Goal: Communication & Community: Answer question/provide support

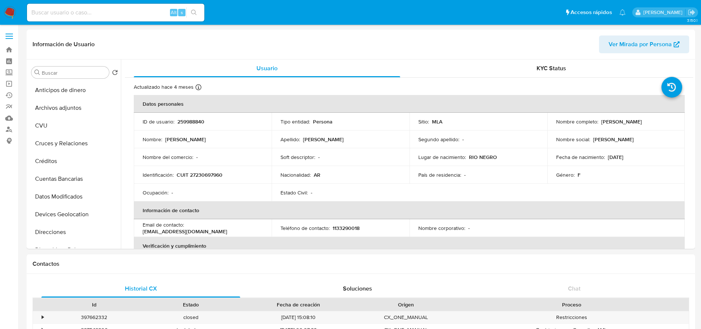
select select "10"
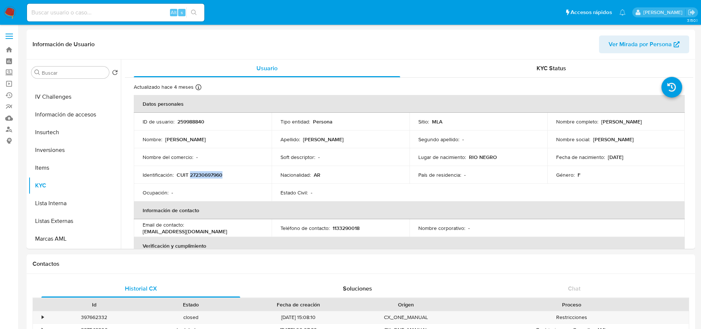
drag, startPoint x: 8, startPoint y: 16, endPoint x: 22, endPoint y: 9, distance: 16.2
click at [8, 16] on img at bounding box center [10, 12] width 13 height 13
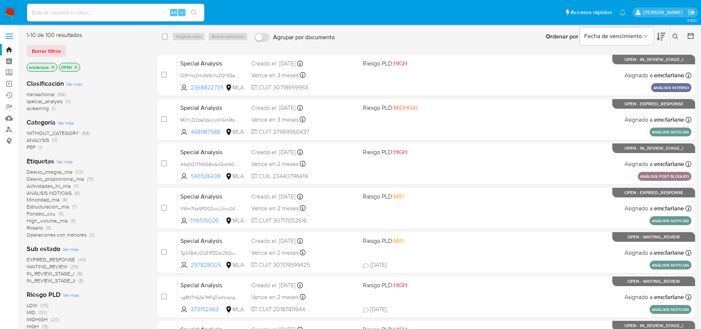
click at [62, 12] on input at bounding box center [115, 13] width 177 height 10
paste input "G7ZaoVb0kefFNkcduRcvLgIJ"
type input "G7ZaoVb0kefFNkcduRcvLgIJ"
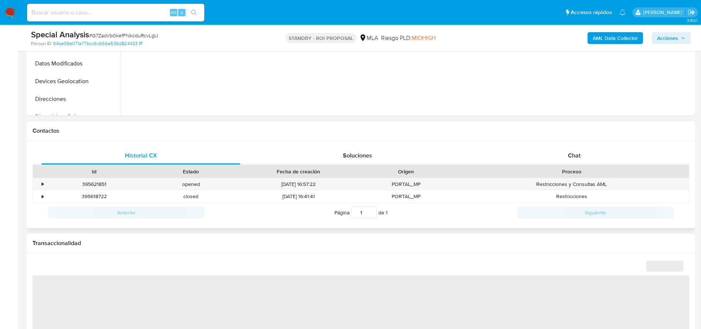
scroll to position [277, 0]
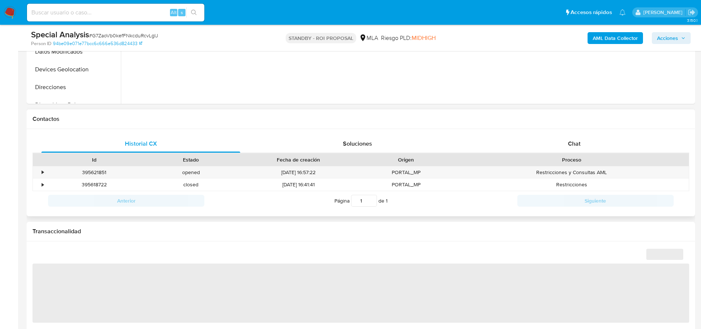
select select "10"
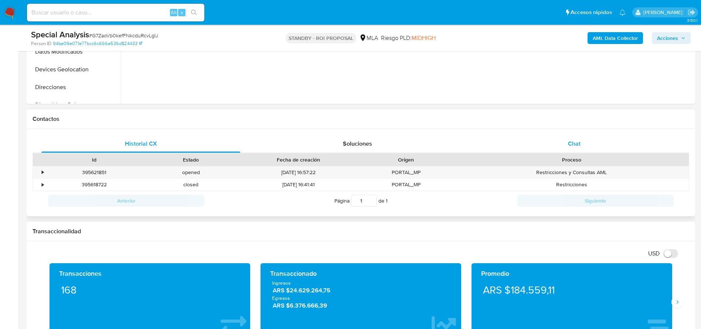
click at [582, 138] on div "Chat" at bounding box center [574, 144] width 199 height 18
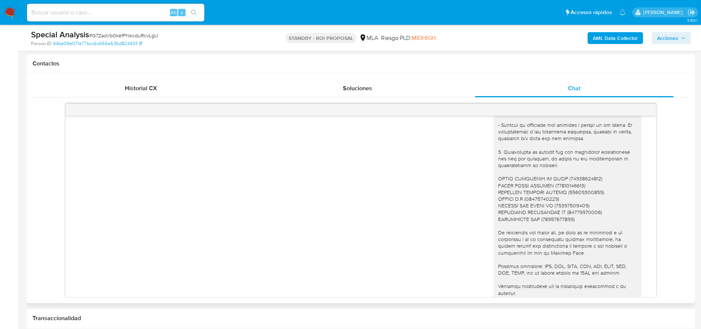
scroll to position [657, 0]
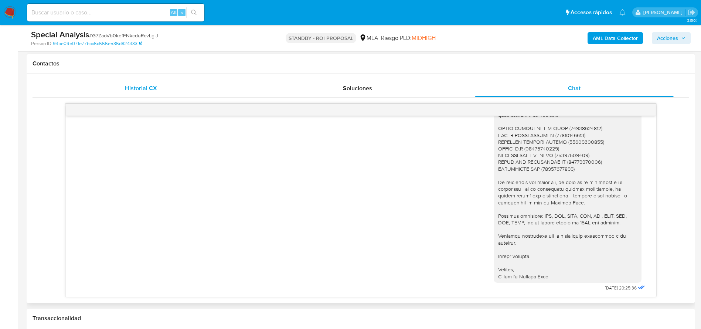
click at [129, 87] on span "Historial CX" at bounding box center [141, 88] width 32 height 9
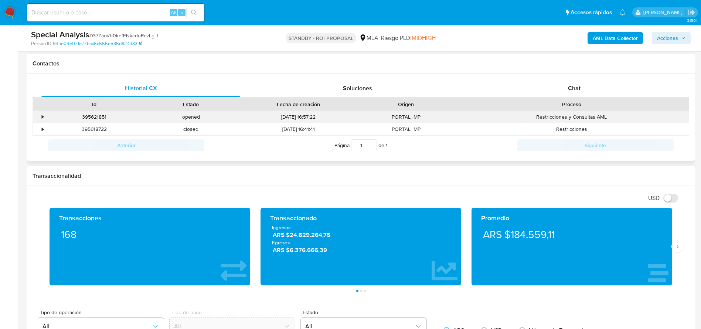
click at [85, 118] on div "395621851" at bounding box center [94, 117] width 97 height 12
copy div "395621851"
click at [89, 12] on input at bounding box center [115, 13] width 177 height 10
paste input "rZcQLkKDTAKtB29GMlVd83Rn"
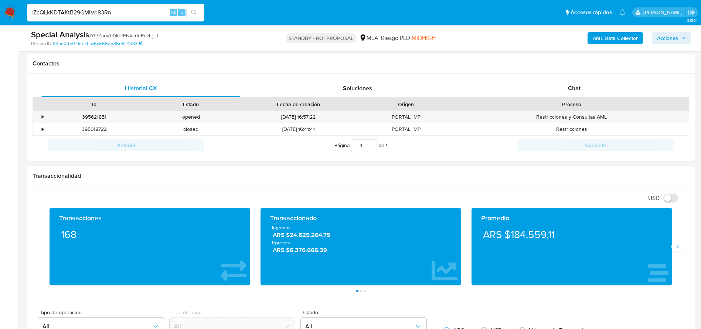
type input "rZcQLkKDTAKtB29GMlVd83Rn"
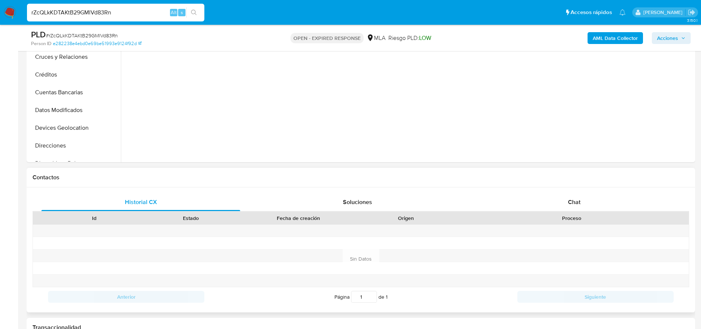
scroll to position [222, 0]
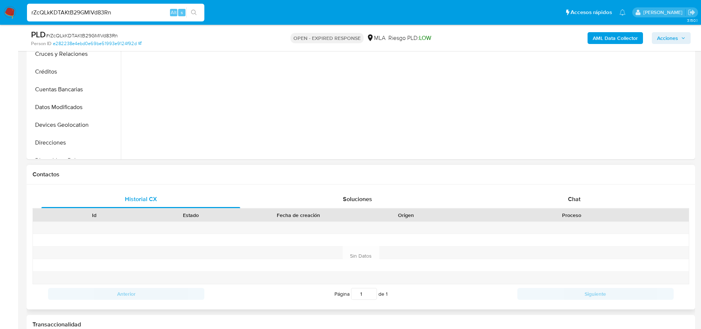
click at [572, 213] on div "Proceso" at bounding box center [572, 214] width 224 height 7
select select "10"
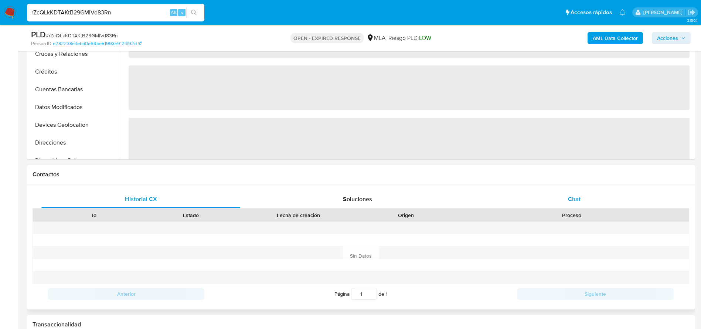
click at [575, 201] on span "Chat" at bounding box center [574, 199] width 13 height 9
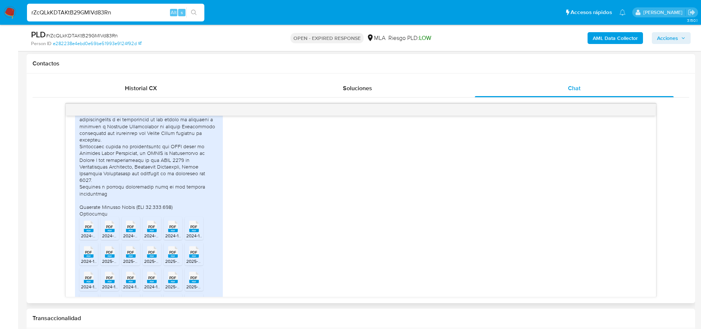
scroll to position [613, 0]
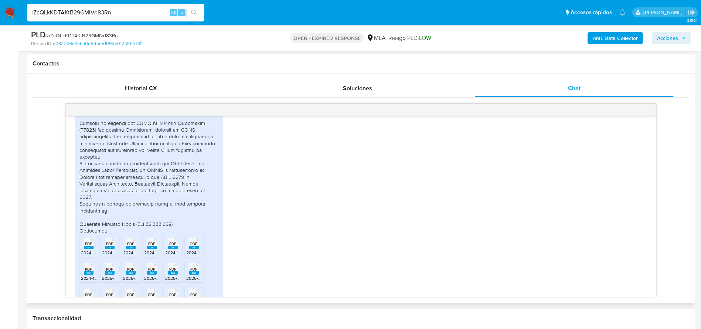
click at [117, 14] on input "rZcQLkKDTAKtB29GMlVd83Rn" at bounding box center [115, 13] width 177 height 10
click at [117, 13] on input "rZcQLkKDTAKtB29GMlVd83Rn" at bounding box center [115, 13] width 177 height 10
paste input "4CktDj3fkm11psb49nldWstC"
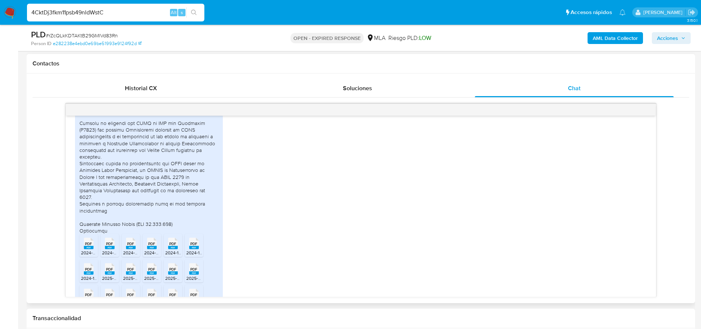
type input "4CktDj3fkm11psb49nldWstC"
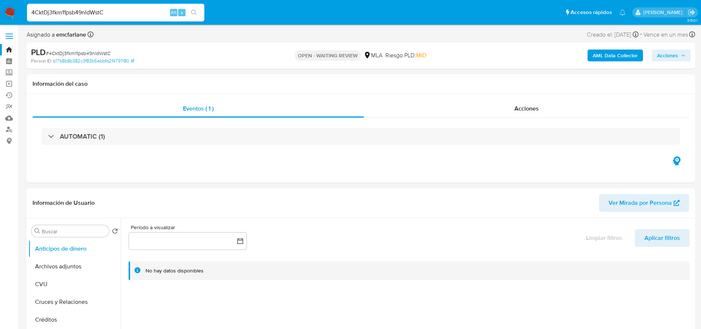
select select "10"
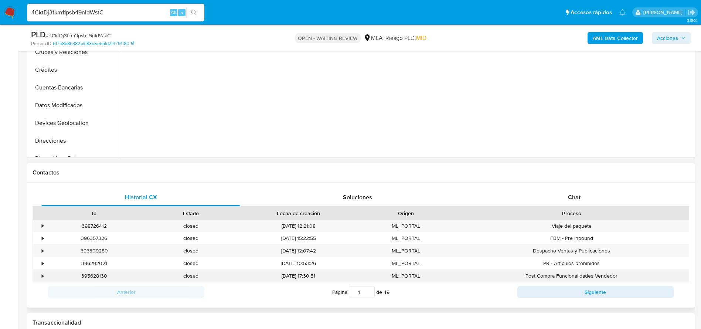
scroll to position [333, 0]
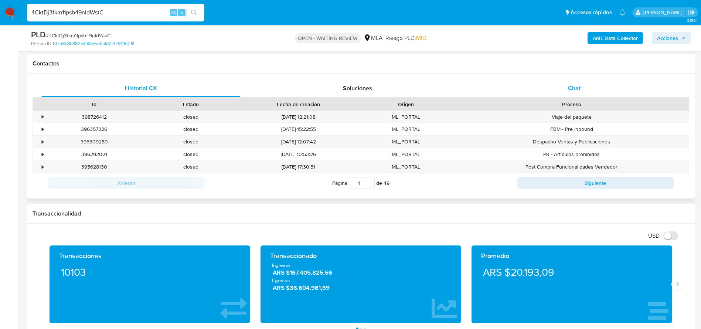
click at [580, 87] on div "Chat" at bounding box center [574, 88] width 199 height 18
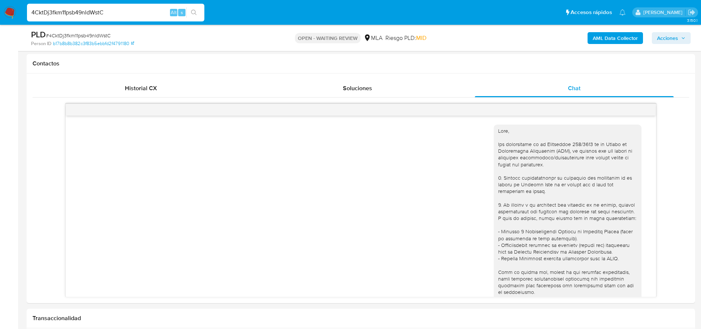
scroll to position [853, 0]
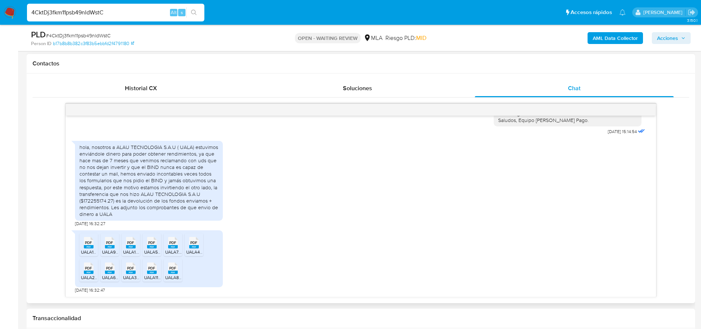
click at [87, 240] on span "PDF" at bounding box center [88, 242] width 7 height 5
click at [108, 249] on li "PDF PDF UALA9.pdf" at bounding box center [110, 244] width 18 height 23
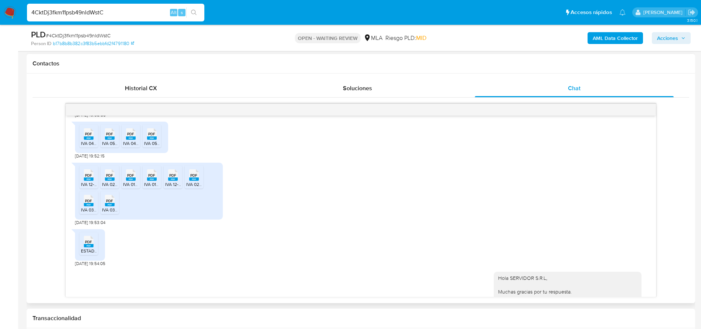
scroll to position [521, 0]
click at [91, 30] on div "PLD # 4CktDj3fkm11psb49nldWstC" at bounding box center [139, 34] width 217 height 11
click at [90, 30] on div "PLD # 4CktDj3fkm11psb49nldWstC" at bounding box center [139, 34] width 217 height 11
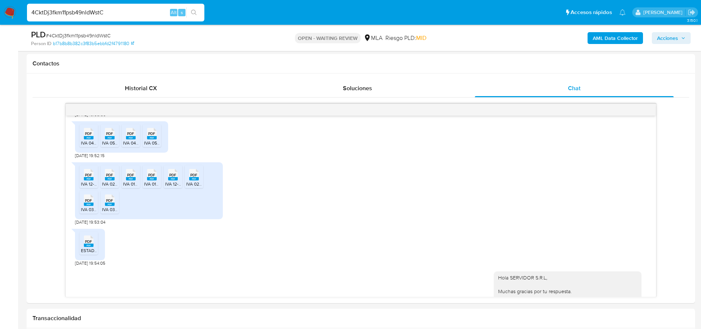
click at [80, 33] on span "# 4CktDj3fkm11psb49nldWstC" at bounding box center [78, 35] width 65 height 7
copy span "4CktDj3fkm11psb49nldWstC"
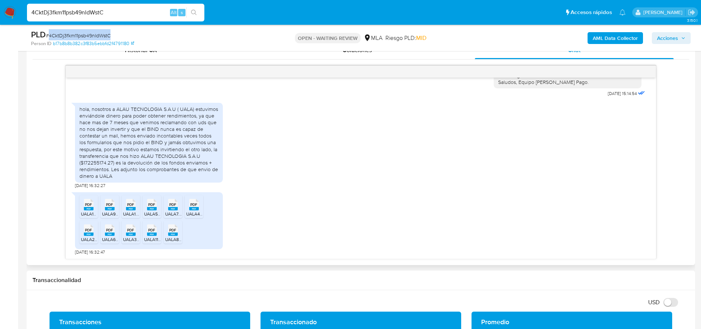
scroll to position [388, 0]
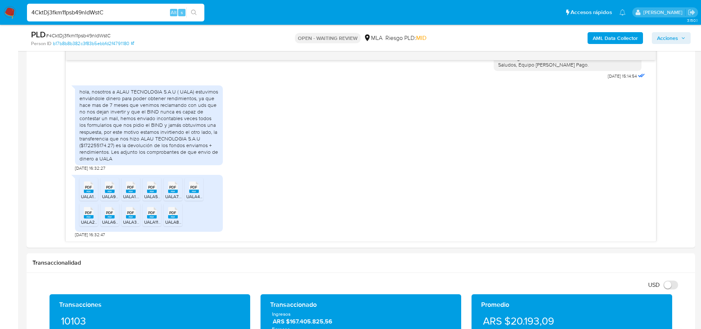
click at [84, 9] on input "4CktDj3fkm11psb49nldWstC" at bounding box center [115, 13] width 177 height 10
paste input "BvIqMgj97ZMTbXaAy7Ox2WdB"
type input "BvIqMgj97ZMTbXaAy7Ox2WdB"
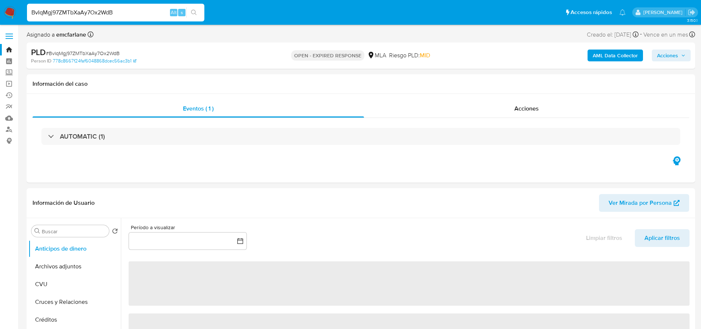
select select "10"
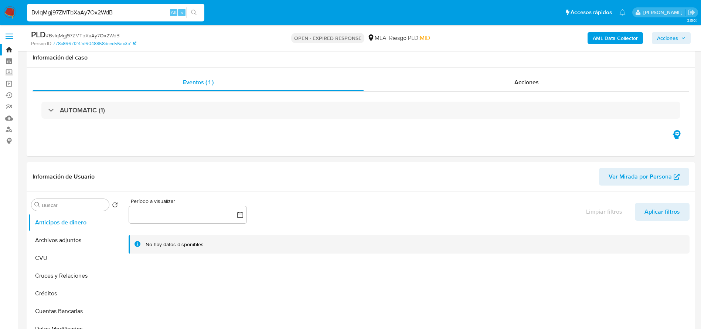
scroll to position [222, 0]
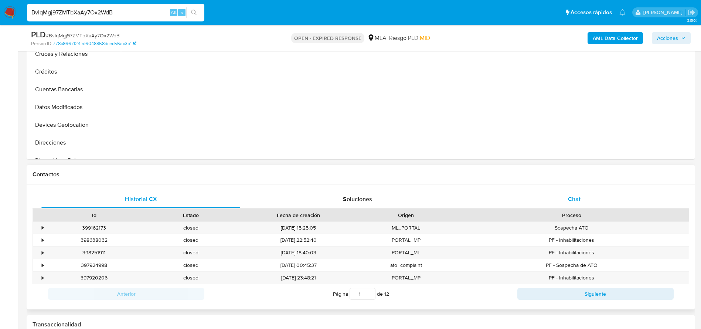
drag, startPoint x: 567, startPoint y: 188, endPoint x: 570, endPoint y: 194, distance: 7.4
click at [567, 189] on div "Historial CX Soluciones Chat Id Estado Fecha de creación Origen Proceso • 39916…" at bounding box center [361, 246] width 669 height 125
click at [570, 197] on span "Chat" at bounding box center [574, 199] width 13 height 9
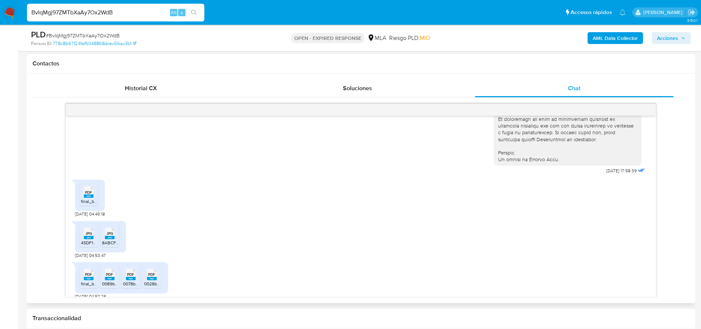
scroll to position [339, 0]
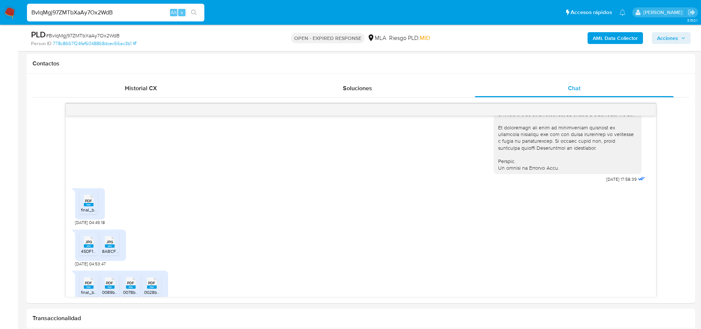
click at [135, 13] on input "BvIqMgj97ZMTbXaAy7Ox2WdB" at bounding box center [115, 13] width 177 height 10
paste input "kCcD6GsUr9fltdZra3Wjj0kS"
type input "kCcD6GsUr9fltdZra3Wjj0kS"
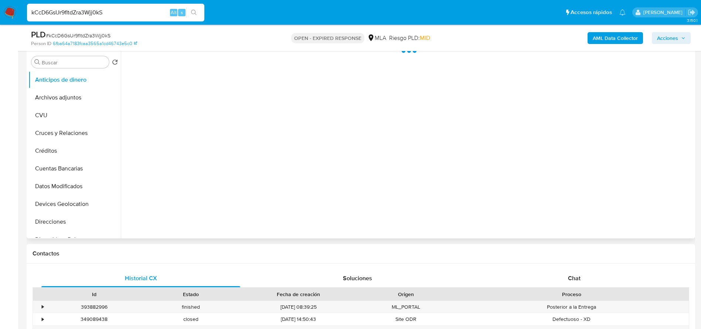
scroll to position [166, 0]
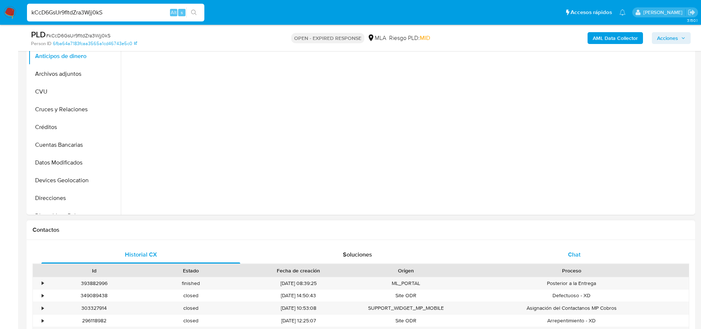
click at [581, 252] on div "Chat" at bounding box center [574, 255] width 199 height 18
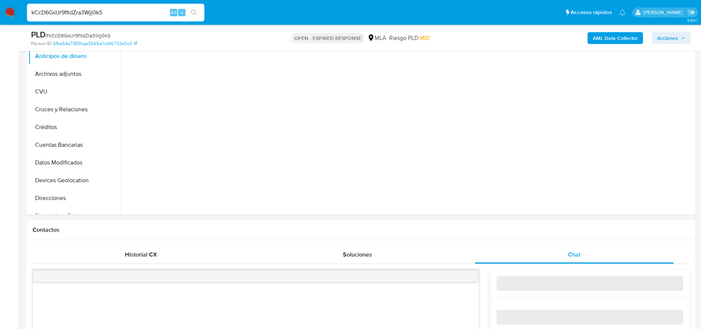
select select "10"
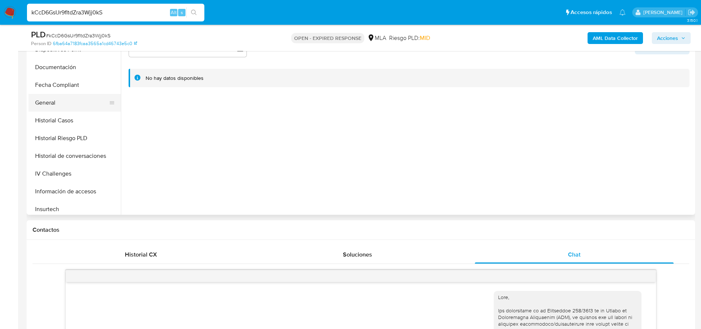
click at [63, 109] on button "General" at bounding box center [71, 103] width 87 height 18
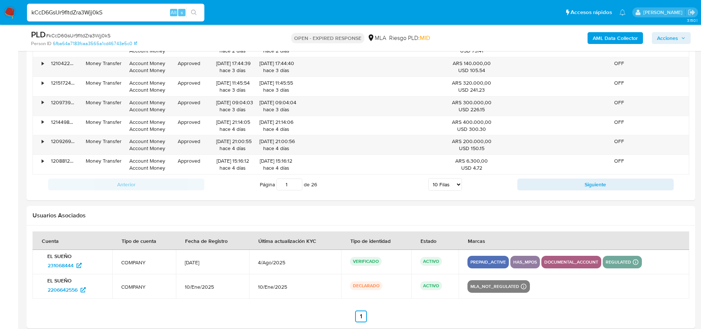
scroll to position [1063, 0]
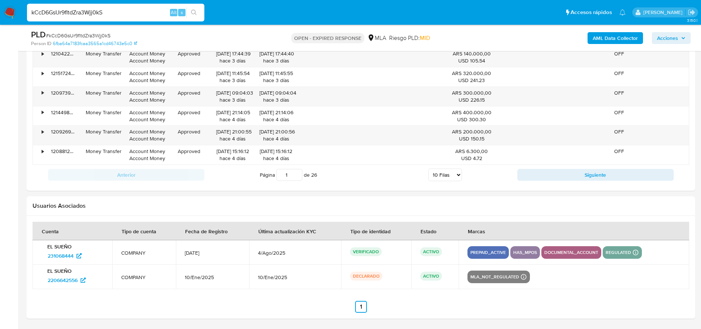
click at [126, 13] on input "kCcD6GsUr9fltdZra3Wjj0kS" at bounding box center [115, 13] width 177 height 10
paste input "TgVYeDrtPsRlF1yIx2BlgKJW"
type input "TgVYeDrtPsRlF1yIx2BlgKJW"
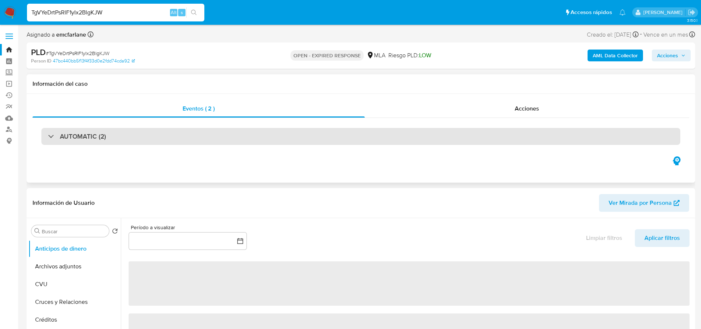
select select "10"
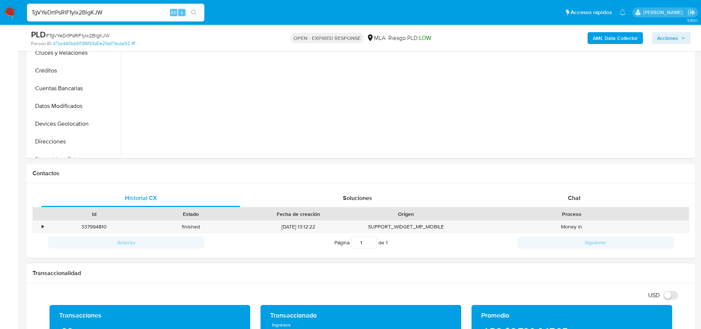
scroll to position [333, 0]
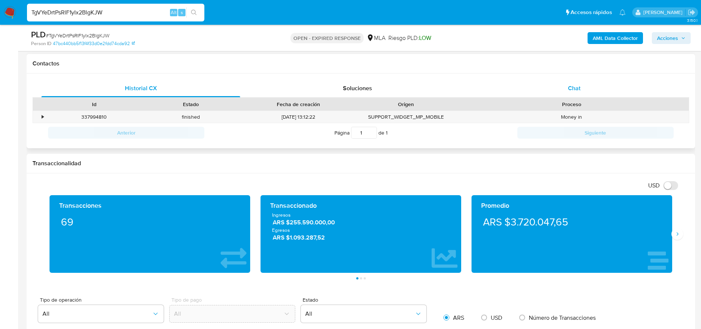
click at [574, 84] on span "Chat" at bounding box center [574, 88] width 13 height 9
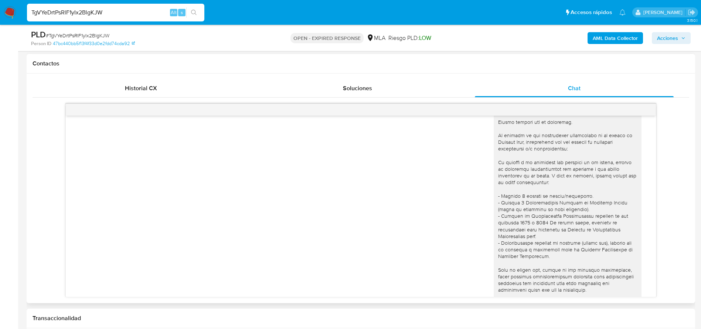
scroll to position [514, 0]
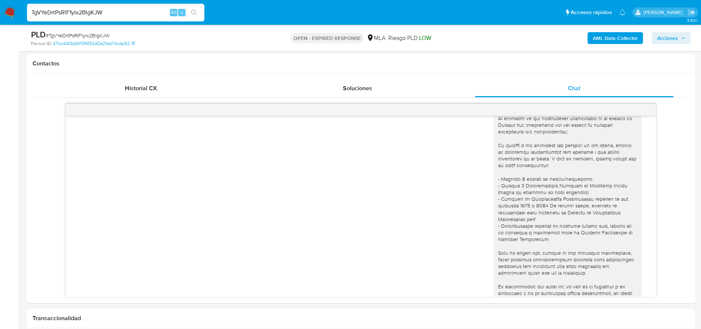
click at [58, 34] on span "# TgVYeDrtPsRlF1yIx2BlgKJW" at bounding box center [78, 35] width 64 height 7
drag, startPoint x: 58, startPoint y: 34, endPoint x: 43, endPoint y: 35, distance: 14.5
click at [58, 34] on span "# TgVYeDrtPsRlF1yIx2BlgKJW" at bounding box center [78, 35] width 64 height 7
copy span "TgVYeDrtPsRlF1yIx2BlgKJW"
drag, startPoint x: 11, startPoint y: 13, endPoint x: 31, endPoint y: 17, distance: 20.5
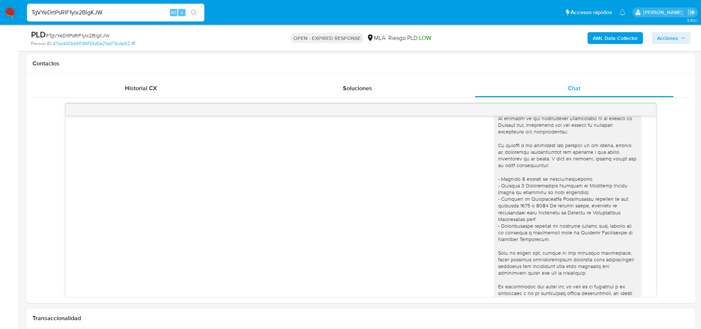
click at [31, 17] on div "TgVYeDrtPsRlF1yIx2BlgKJW Alt s" at bounding box center [115, 13] width 177 height 18
click at [72, 34] on span "# TgVYeDrtPsRlF1yIx2BlgKJW" at bounding box center [78, 35] width 64 height 7
copy span "TgVYeDrtPsRlF1yIx2BlgKJW"
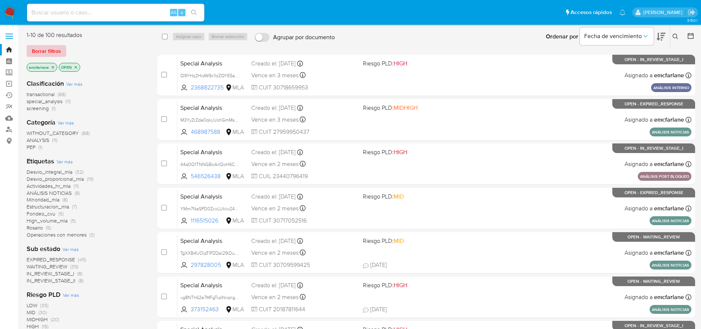
click at [33, 46] on span "Borrar filtros" at bounding box center [46, 51] width 29 height 10
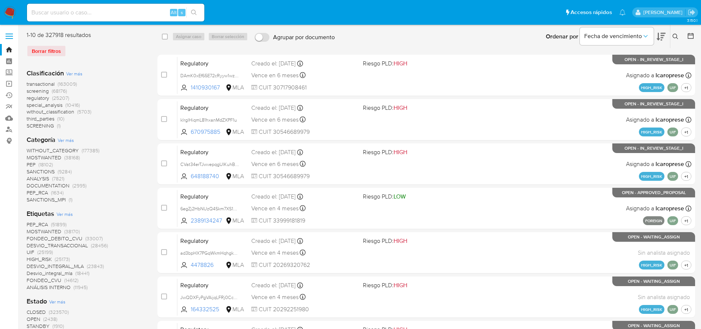
drag, startPoint x: 673, startPoint y: 36, endPoint x: 661, endPoint y: 43, distance: 13.3
click at [673, 36] on icon at bounding box center [676, 37] width 6 height 6
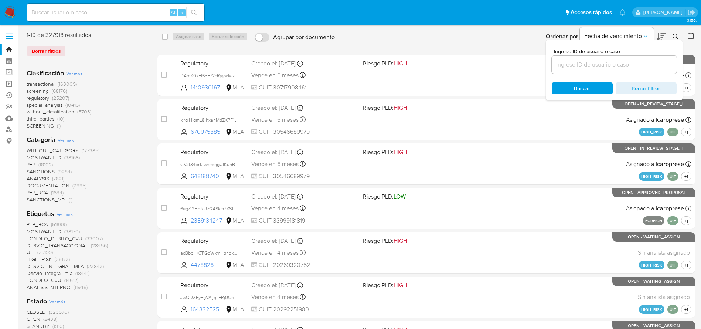
click at [596, 63] on input at bounding box center [614, 65] width 125 height 10
type input "TgVYeDrtPsRlF1yIx2BlgKJW"
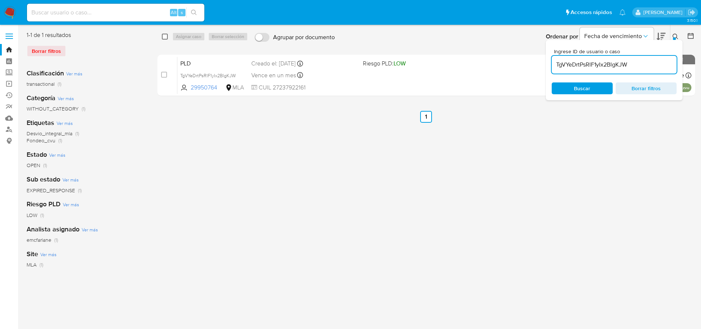
click at [167, 38] on input "checkbox" at bounding box center [165, 37] width 6 height 6
checkbox input "true"
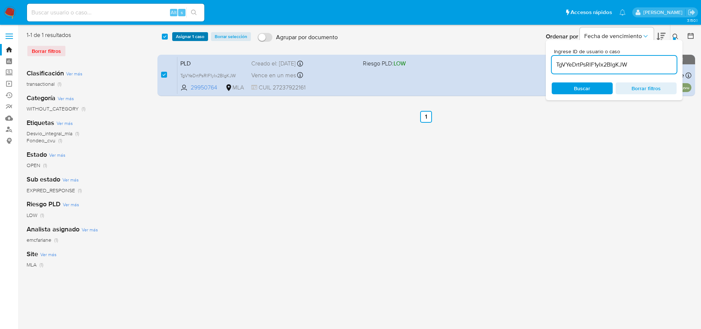
click at [179, 35] on span "Asignar 1 caso" at bounding box center [190, 36] width 28 height 7
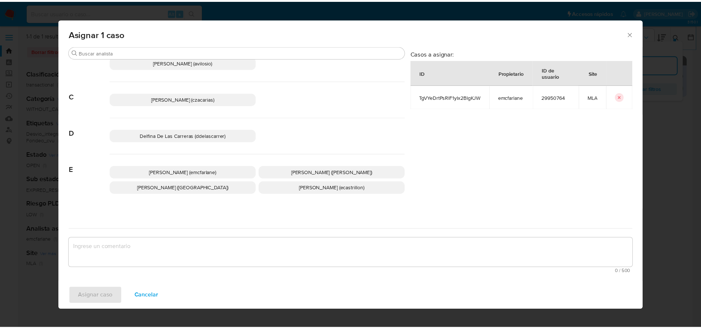
scroll to position [55, 0]
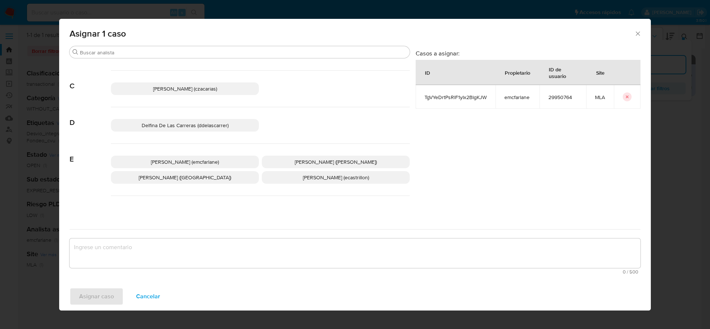
drag, startPoint x: 182, startPoint y: 157, endPoint x: 163, endPoint y: 185, distance: 33.3
click at [182, 158] on p "Elaine Mc Farlane (emcfarlane)" at bounding box center [185, 162] width 148 height 13
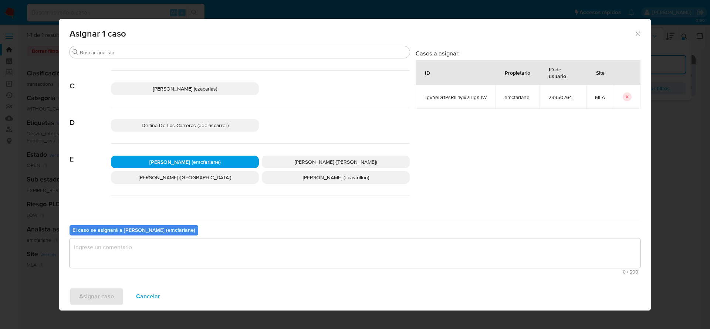
click at [104, 274] on div "El caso se asignará a Elaine Mc Farlane (emcfarlane) 0 / 500 500 caracteres res…" at bounding box center [355, 248] width 571 height 58
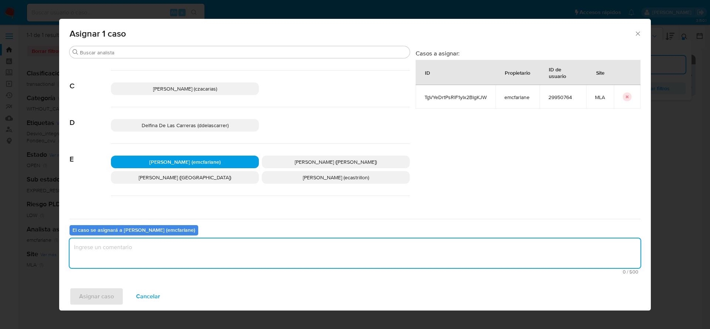
click at [101, 259] on textarea "assign-modal" at bounding box center [355, 253] width 571 height 30
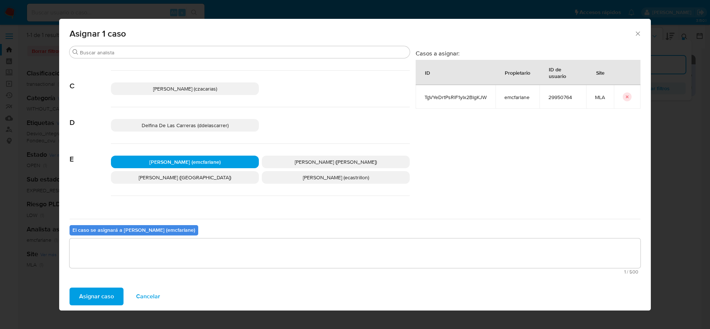
click at [101, 297] on span "Asignar caso" at bounding box center [96, 296] width 35 height 16
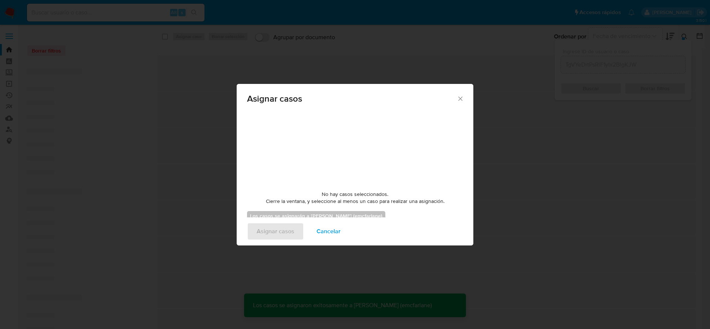
checkbox input "false"
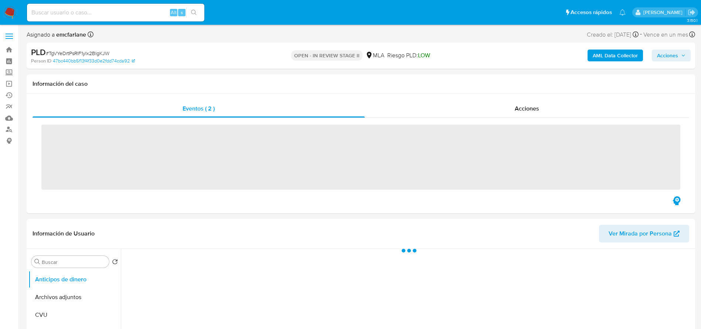
drag, startPoint x: 665, startPoint y: 50, endPoint x: 666, endPoint y: 56, distance: 5.9
click at [666, 52] on span "Acciones" at bounding box center [667, 56] width 21 height 12
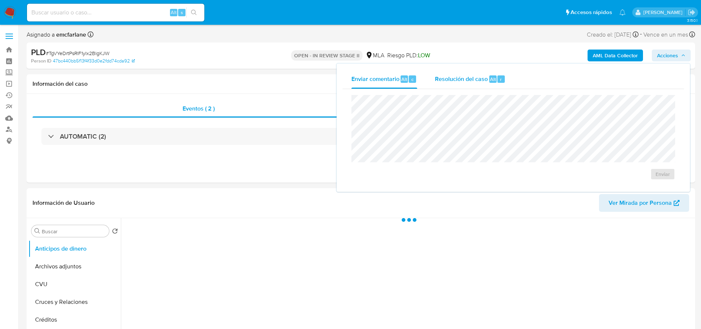
click at [470, 83] on div "Resolución del caso Alt r" at bounding box center [470, 79] width 71 height 19
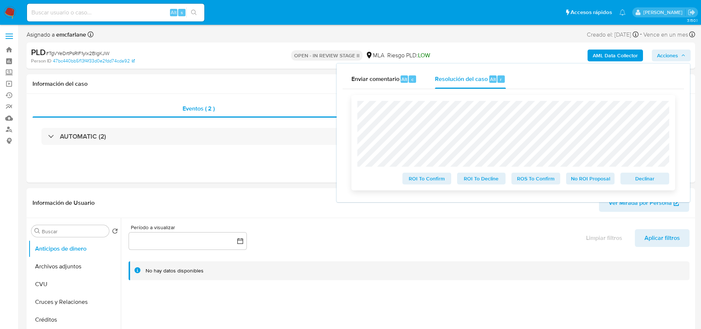
click at [640, 176] on span "Declinar" at bounding box center [645, 178] width 38 height 10
select select "10"
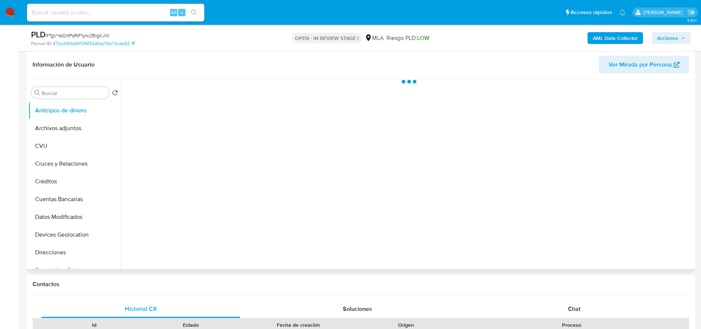
scroll to position [166, 0]
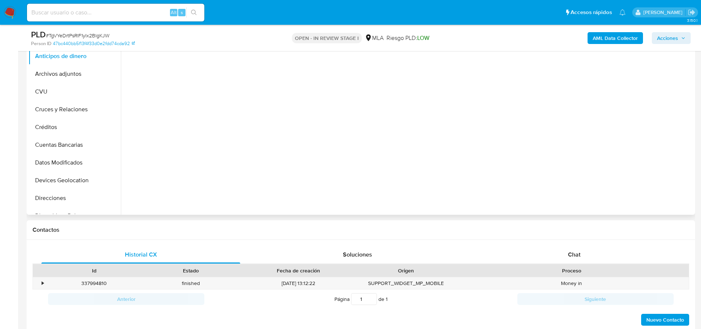
select select "10"
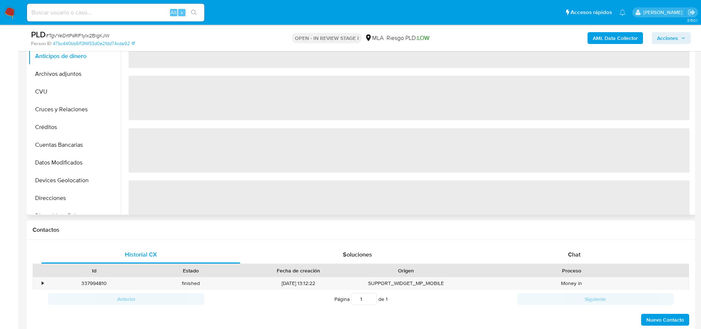
scroll to position [0, 0]
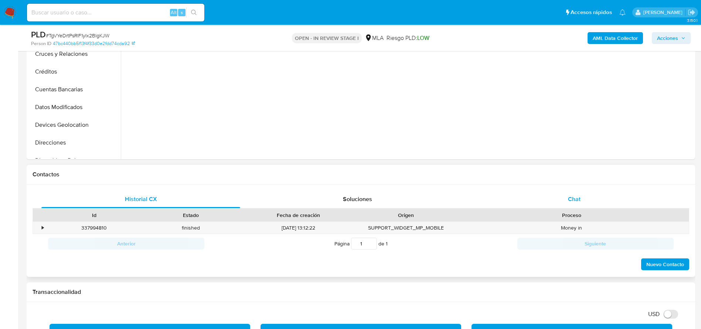
click at [592, 203] on div "Chat" at bounding box center [574, 199] width 199 height 18
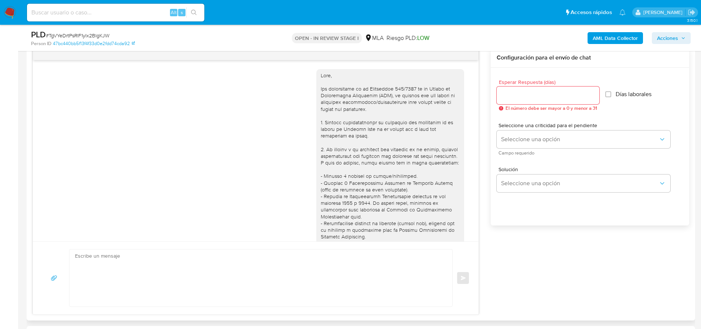
scroll to position [624, 0]
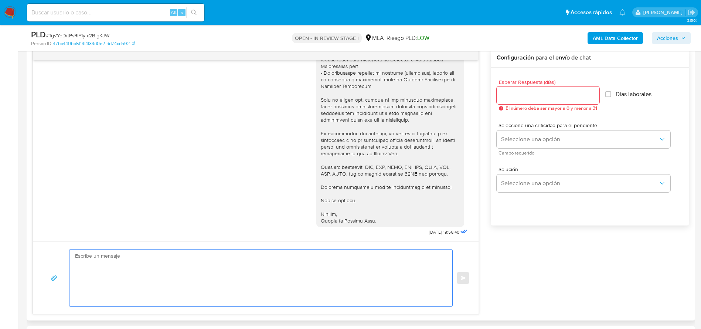
click at [140, 270] on textarea at bounding box center [259, 278] width 368 height 57
paste textarea "TgVYeDrtPsRlF1yIx2BlgKJW"
type textarea "TgVYeDrtPsRlF1yIx2BlgKJW"
paste textarea "Hola, Esperamos que te encuentres muy bien. Te consultamos si tuviste oportunid…"
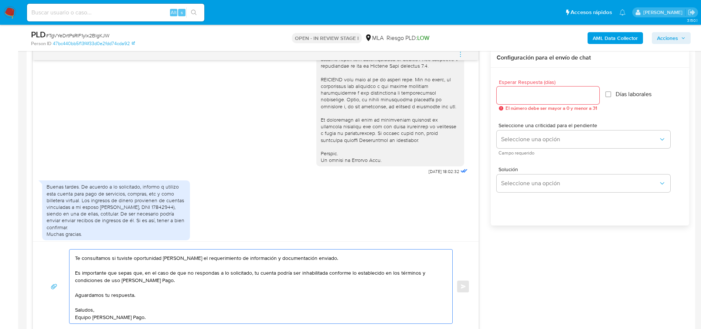
scroll to position [403, 0]
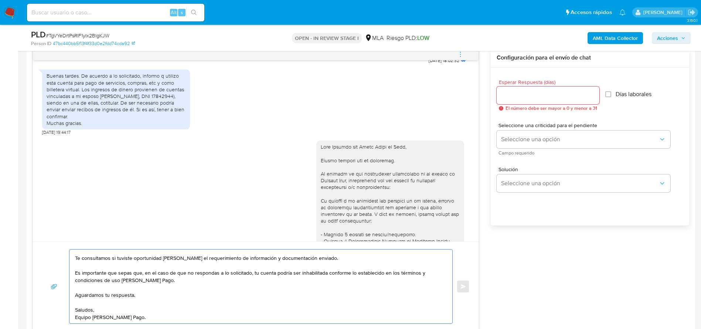
click at [348, 157] on div at bounding box center [390, 287] width 139 height 289
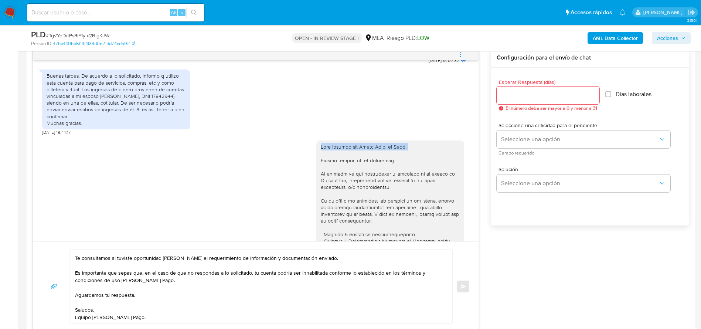
click at [348, 157] on div at bounding box center [390, 287] width 139 height 289
copy div "Hola Adriana del Valle Ponce de León,"
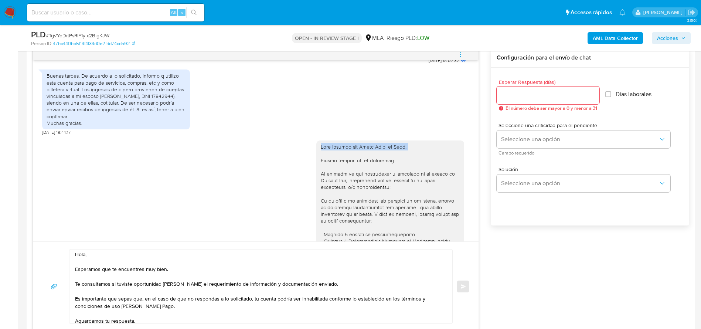
scroll to position [0, 0]
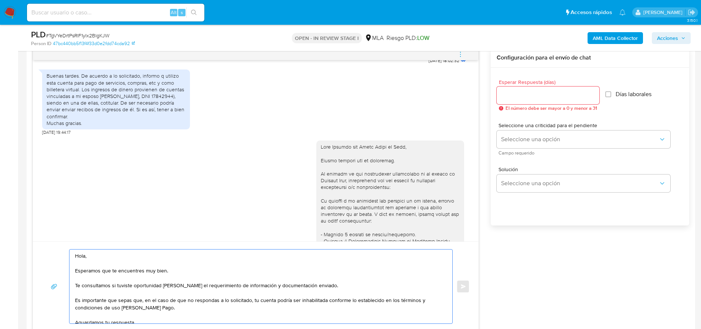
click at [79, 256] on textarea "Hola, Esperamos que te encuentres muy bien. Te consultamos si tuviste oportunid…" at bounding box center [259, 287] width 368 height 74
paste textarea "Adriana del Valle Ponce de León"
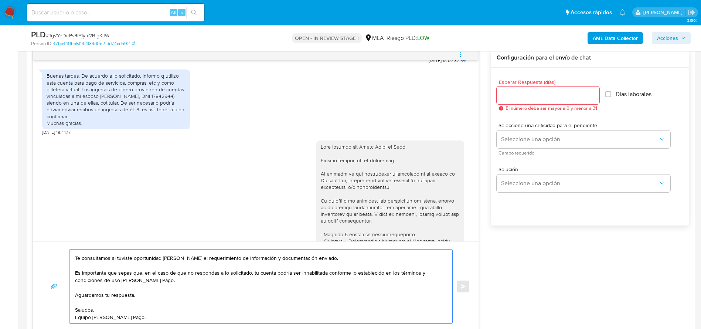
scroll to position [35, 0]
click at [226, 315] on textarea "Hola Adriana del Valle Ponce de León, Esperamos que te encuentres muy bien. Te …" at bounding box center [259, 287] width 368 height 74
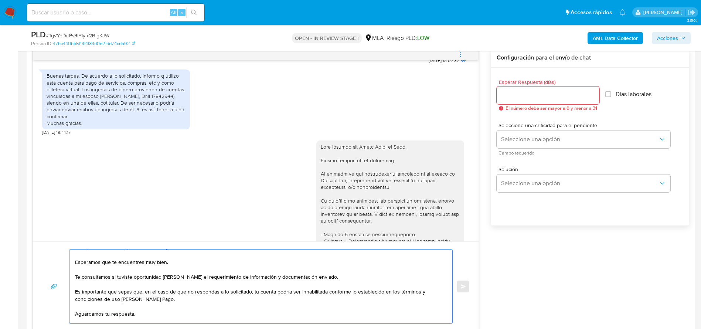
scroll to position [0, 0]
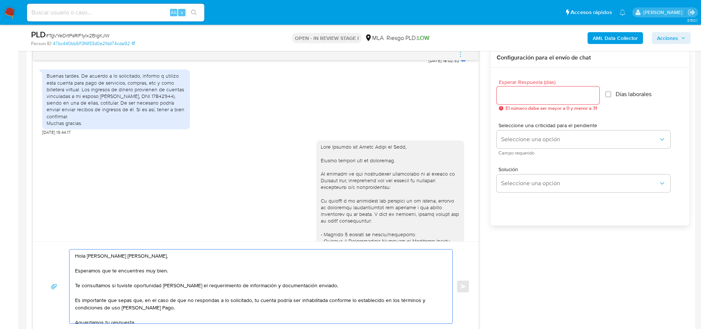
type textarea "Hola Adriana del Valle Ponce de León, Esperamos que te encuentres muy bien. Te …"
click at [514, 100] on input "Esperar Respuesta (días)" at bounding box center [548, 96] width 103 height 10
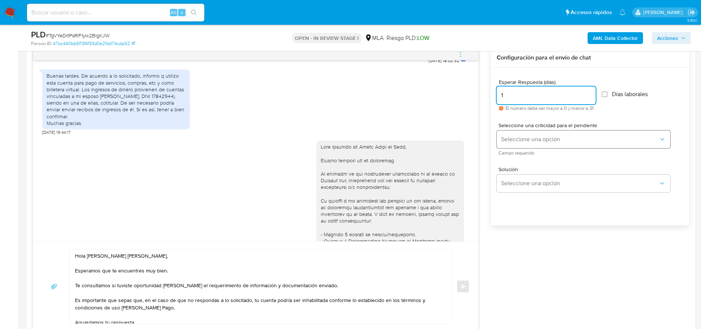
type input "1"
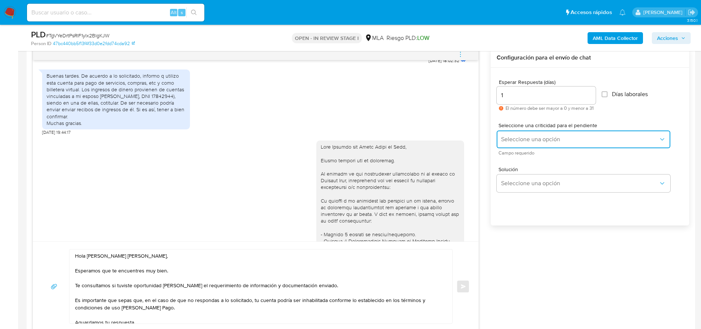
click at [516, 136] on span "Seleccione una opción" at bounding box center [579, 139] width 157 height 7
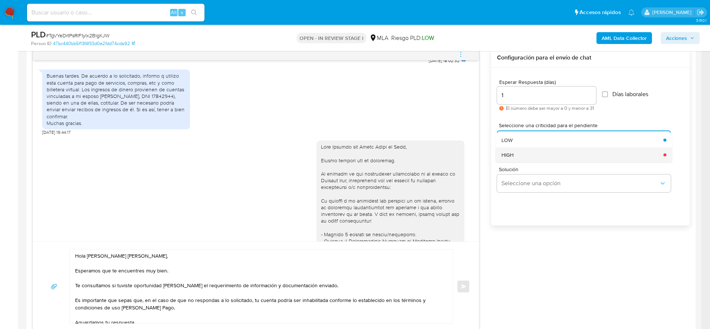
click at [513, 159] on div "HIGH" at bounding box center [579, 155] width 157 height 15
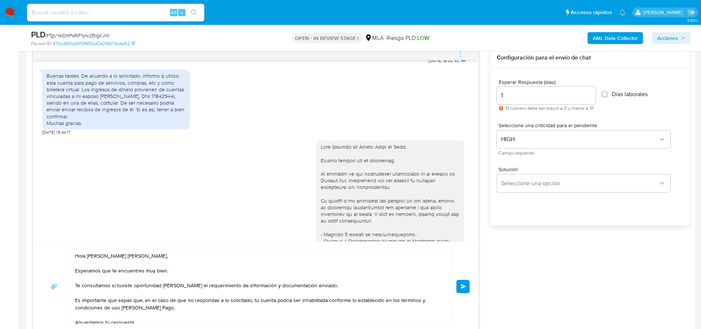
click at [462, 286] on span "Enviar" at bounding box center [463, 286] width 5 height 4
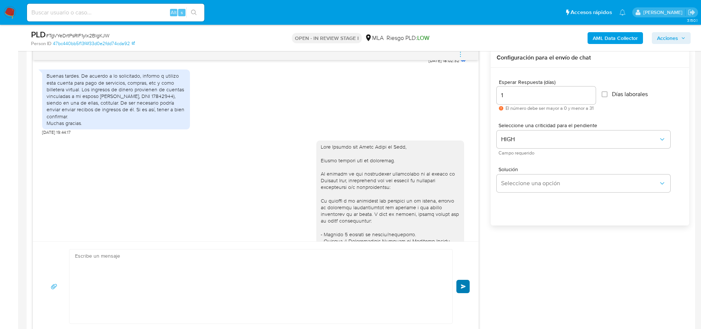
scroll to position [753, 0]
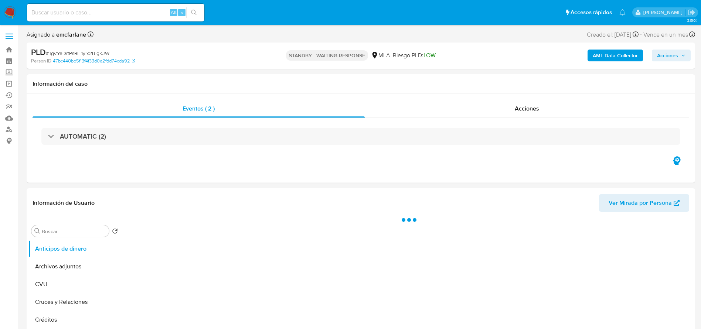
click at [125, 7] on div "Alt s" at bounding box center [115, 13] width 177 height 18
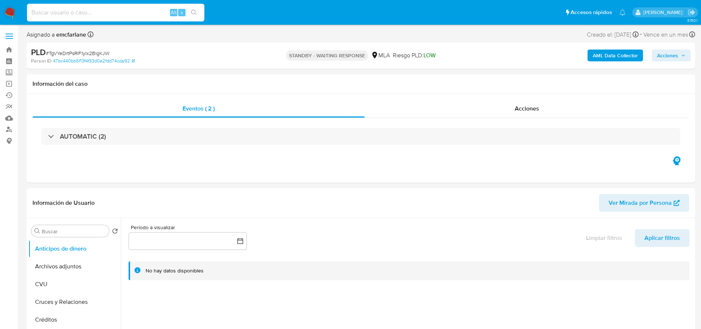
click at [120, 13] on input at bounding box center [115, 13] width 177 height 10
select select "10"
paste input "hMutQ7qXc8nB1ZLw0CCnDehf"
type input "hMutQ7qXc8nB1ZLw0CCnDehf"
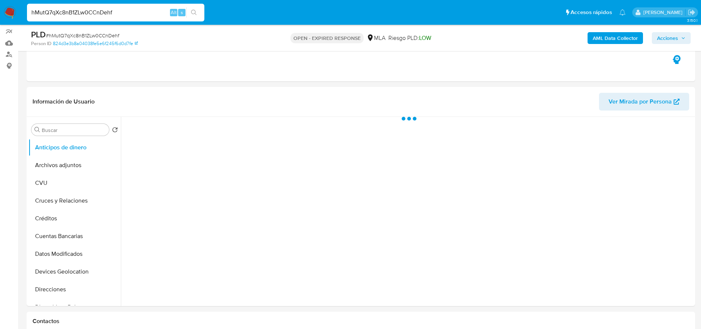
scroll to position [222, 0]
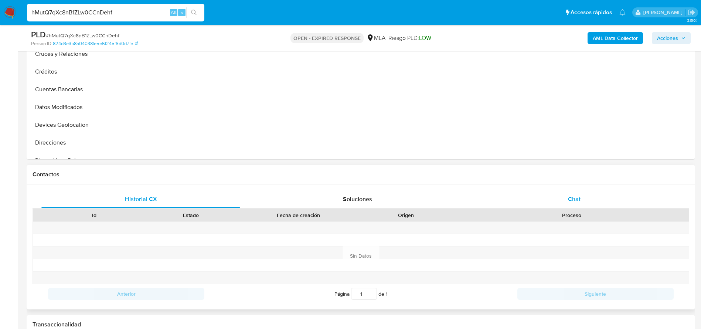
click at [576, 192] on div "Chat" at bounding box center [574, 199] width 199 height 18
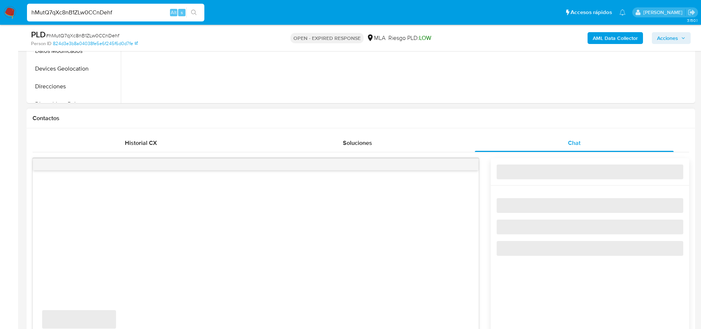
scroll to position [333, 0]
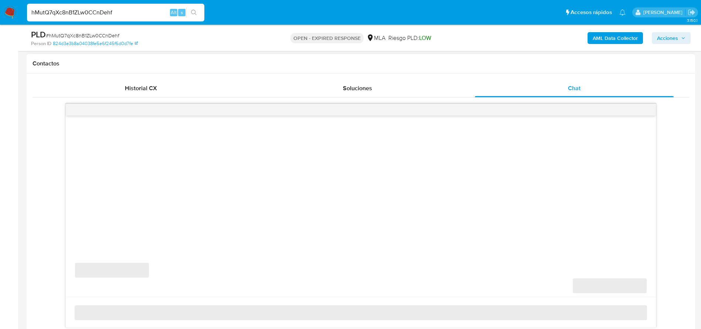
select select "10"
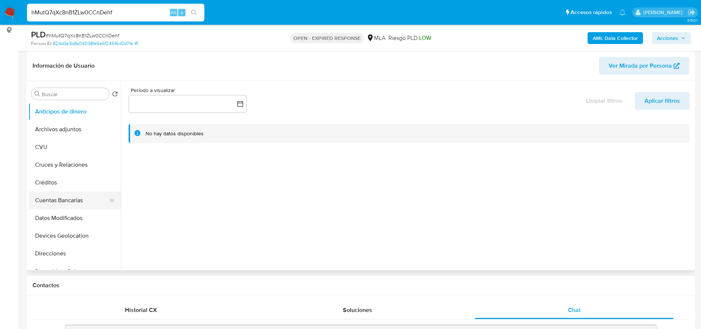
scroll to position [111, 0]
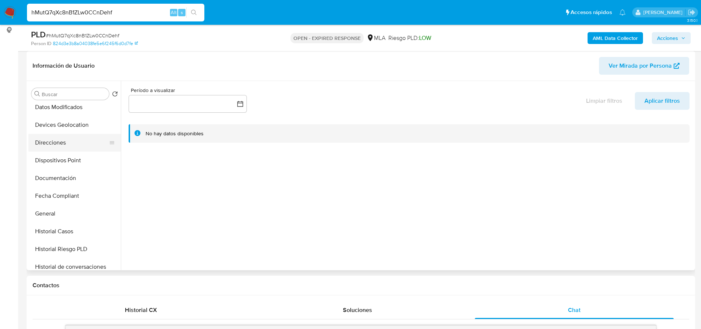
click at [42, 146] on button "Direcciones" at bounding box center [71, 143] width 87 height 18
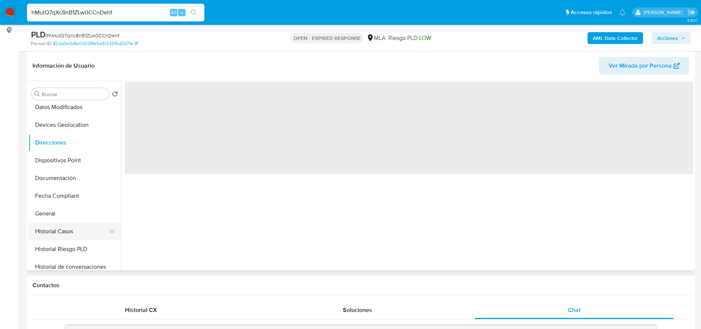
click at [64, 229] on button "Historial Casos" at bounding box center [71, 232] width 87 height 18
